Goal: Information Seeking & Learning: Learn about a topic

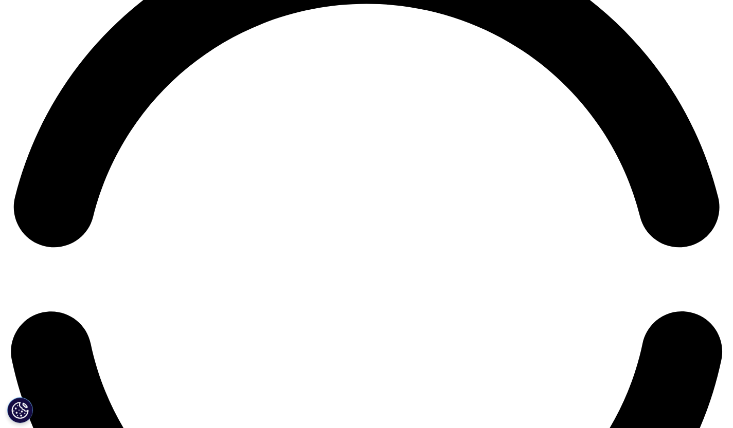
scroll to position [1745, 0]
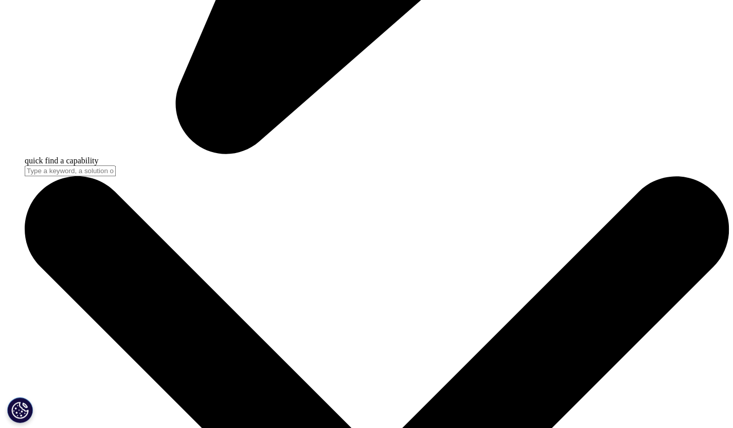
scroll to position [3058, 0]
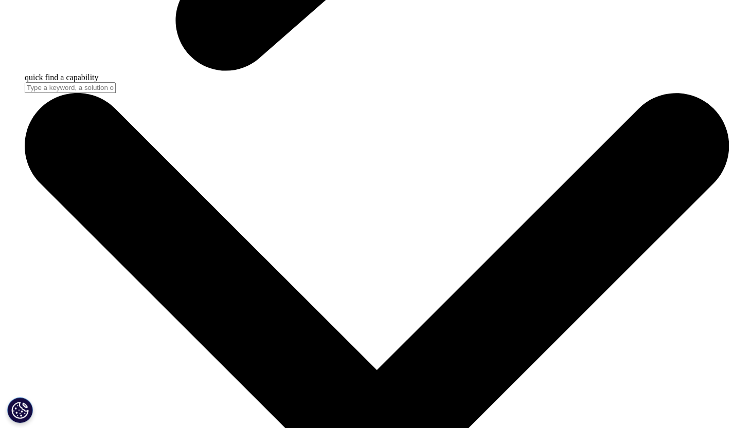
scroll to position [3185, 0]
